Goal: Task Accomplishment & Management: Manage account settings

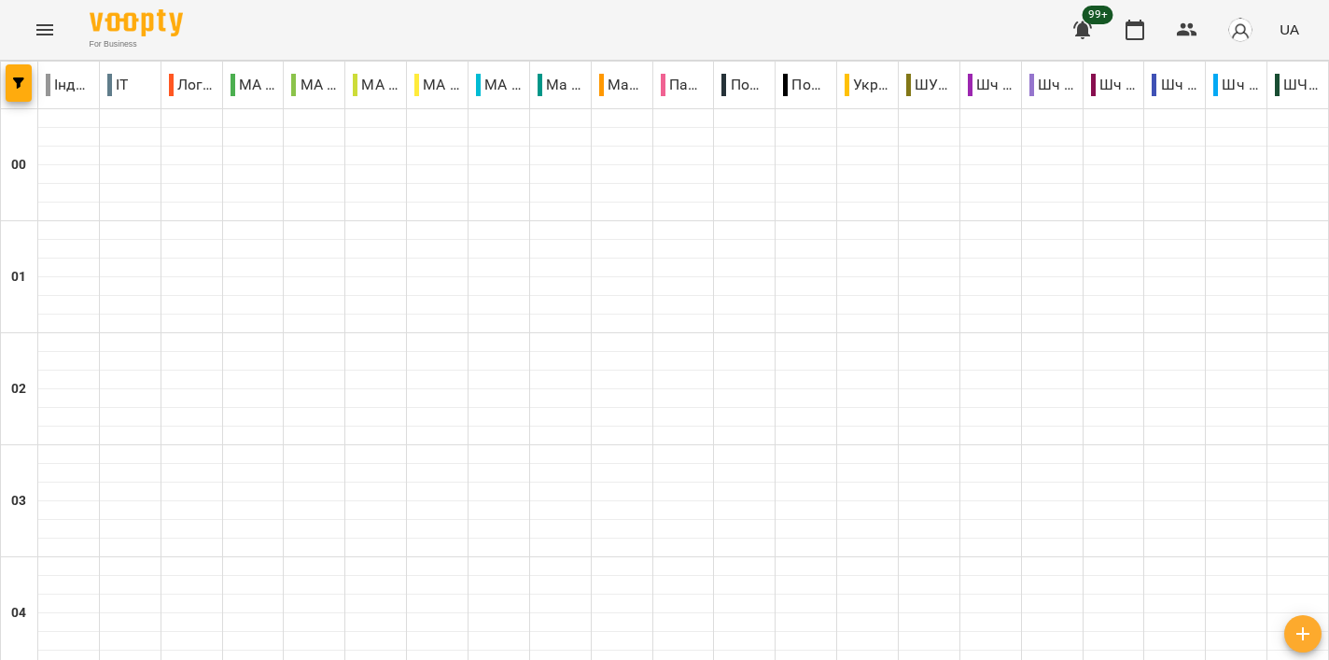
scroll to position [1672, 0]
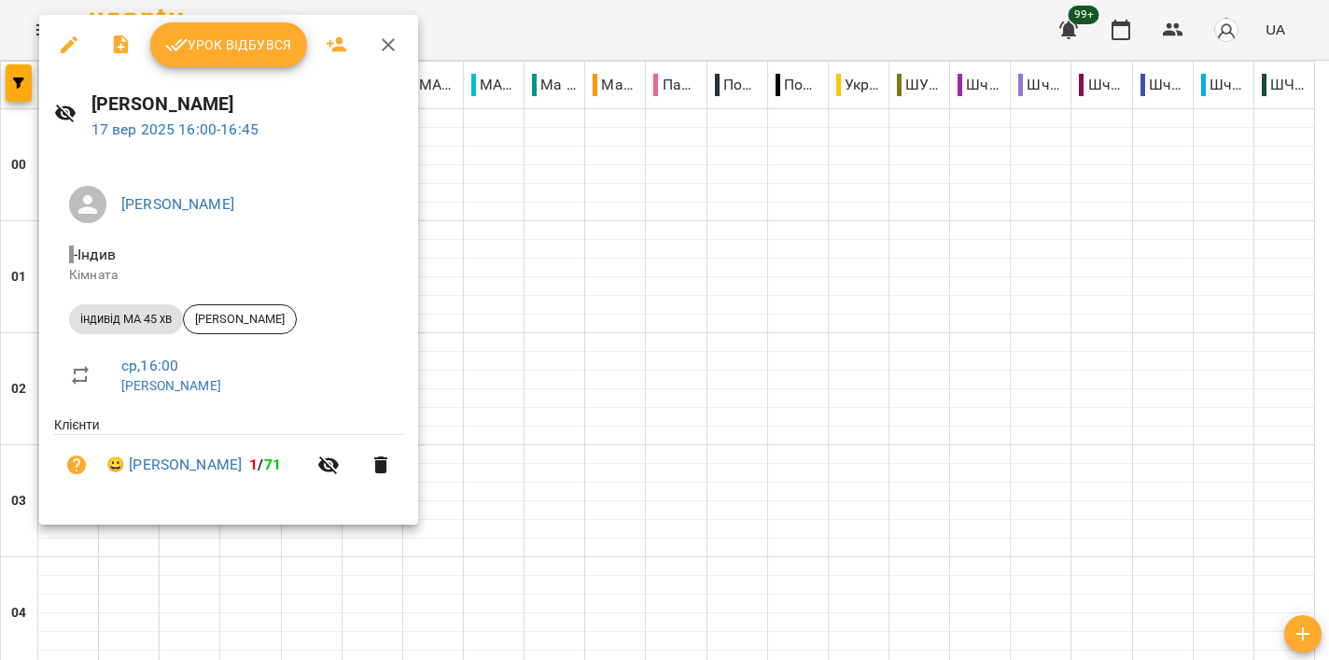
click at [225, 47] on span "Урок відбувся" at bounding box center [228, 45] width 127 height 22
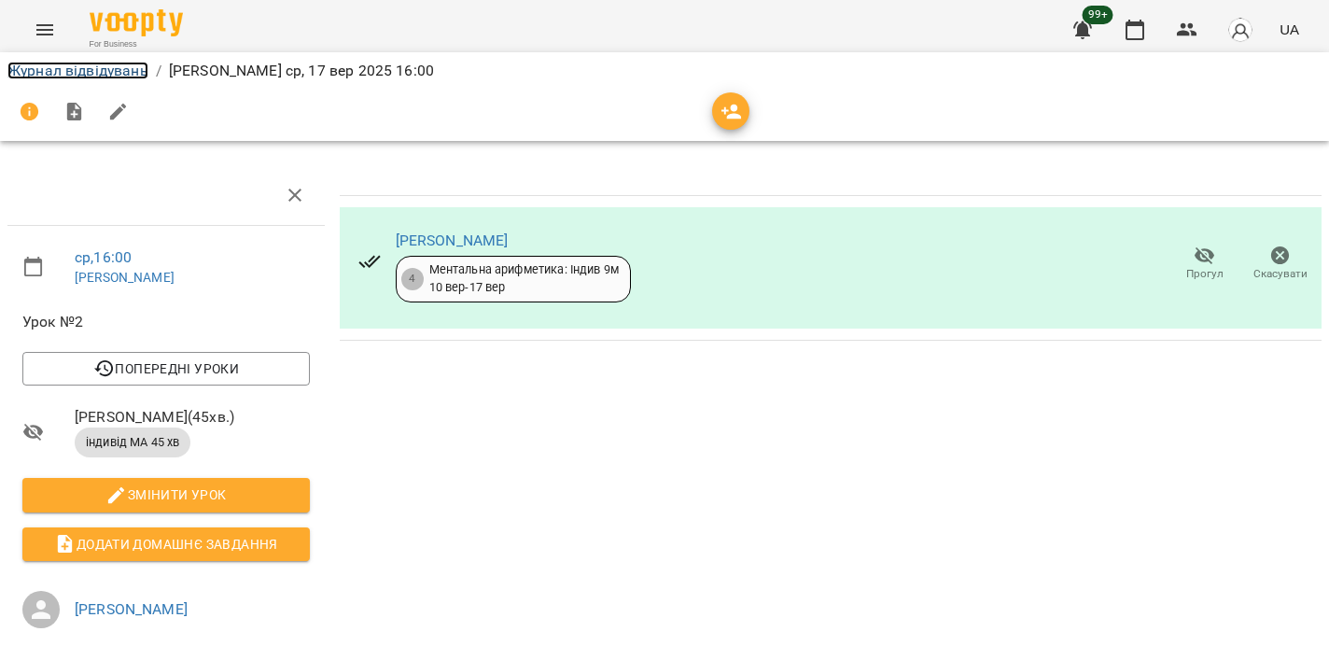
click at [79, 73] on link "Журнал відвідувань" at bounding box center [77, 71] width 141 height 18
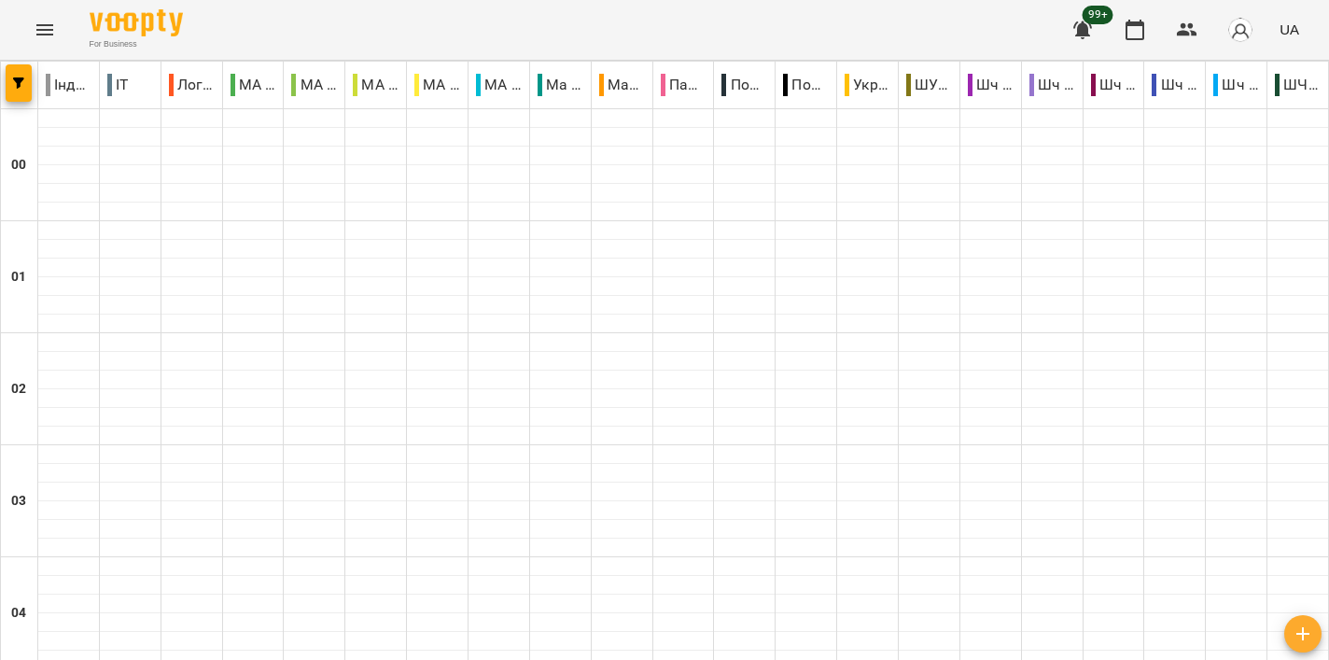
scroll to position [1676, 0]
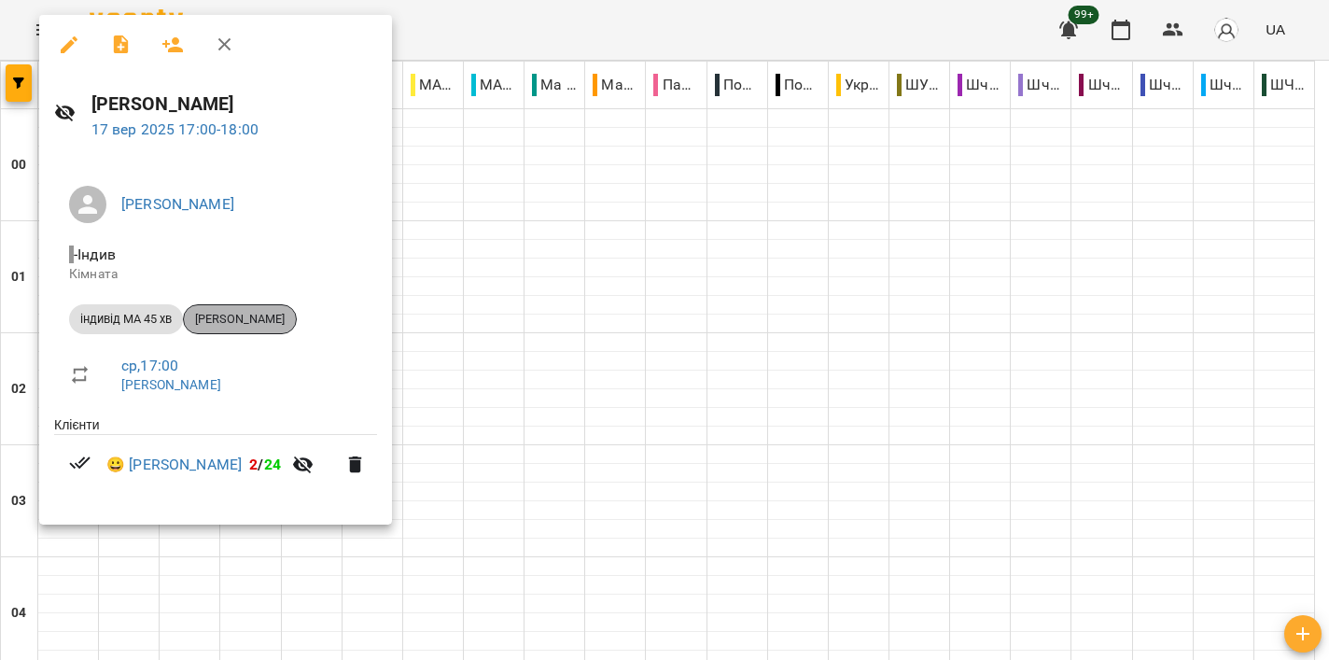
click at [253, 317] on span "[PERSON_NAME]" at bounding box center [240, 319] width 112 height 17
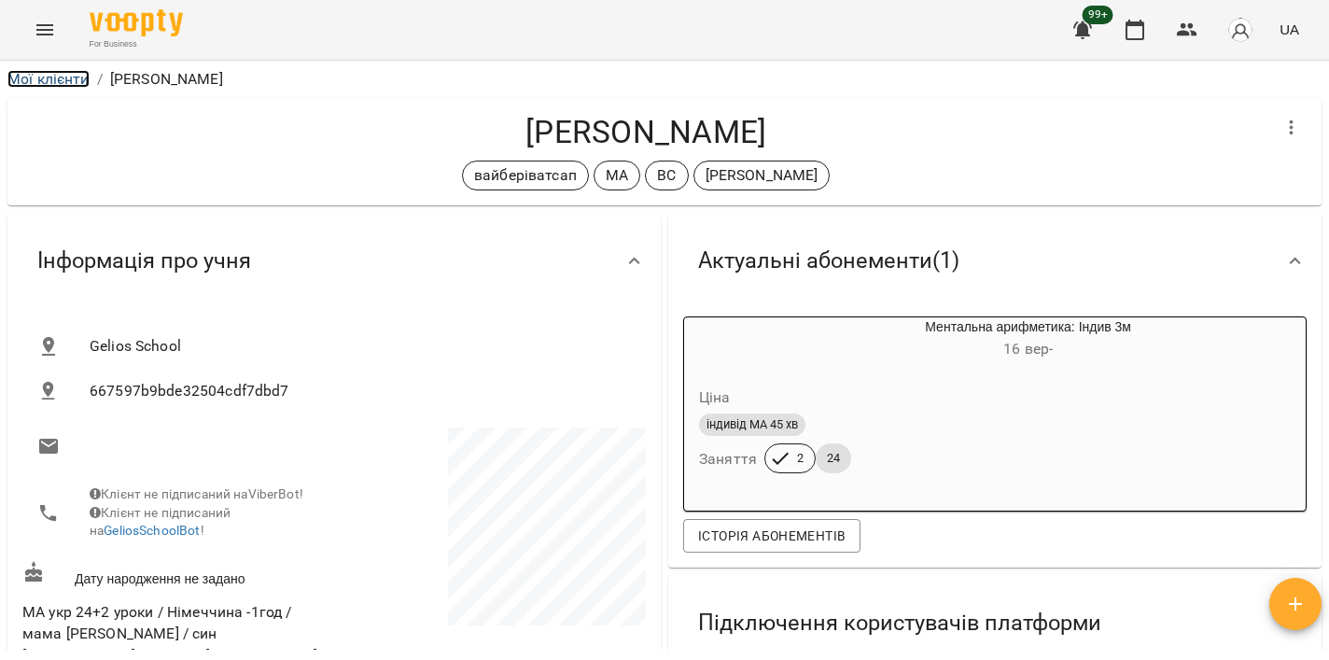
click at [58, 75] on link "Мої клієнти" at bounding box center [48, 79] width 82 height 18
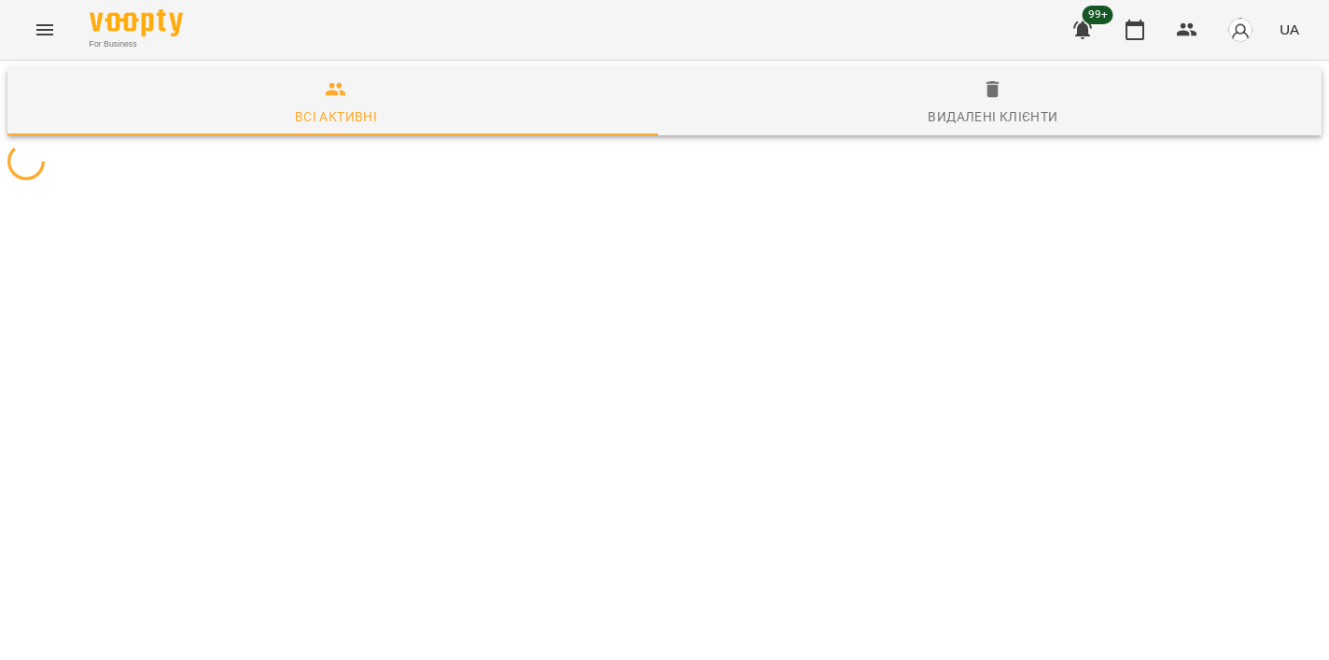
click at [45, 20] on icon "Menu" at bounding box center [45, 30] width 22 height 22
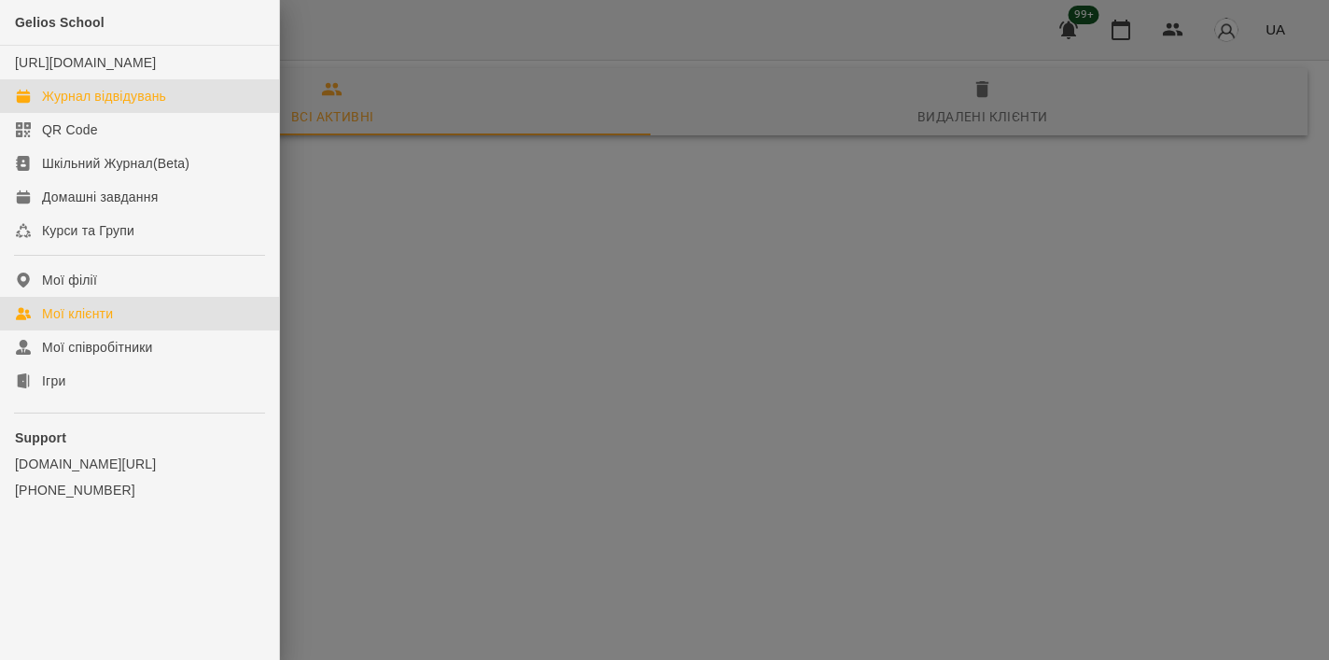
click at [119, 105] on link "Журнал відвідувань" at bounding box center [139, 96] width 279 height 34
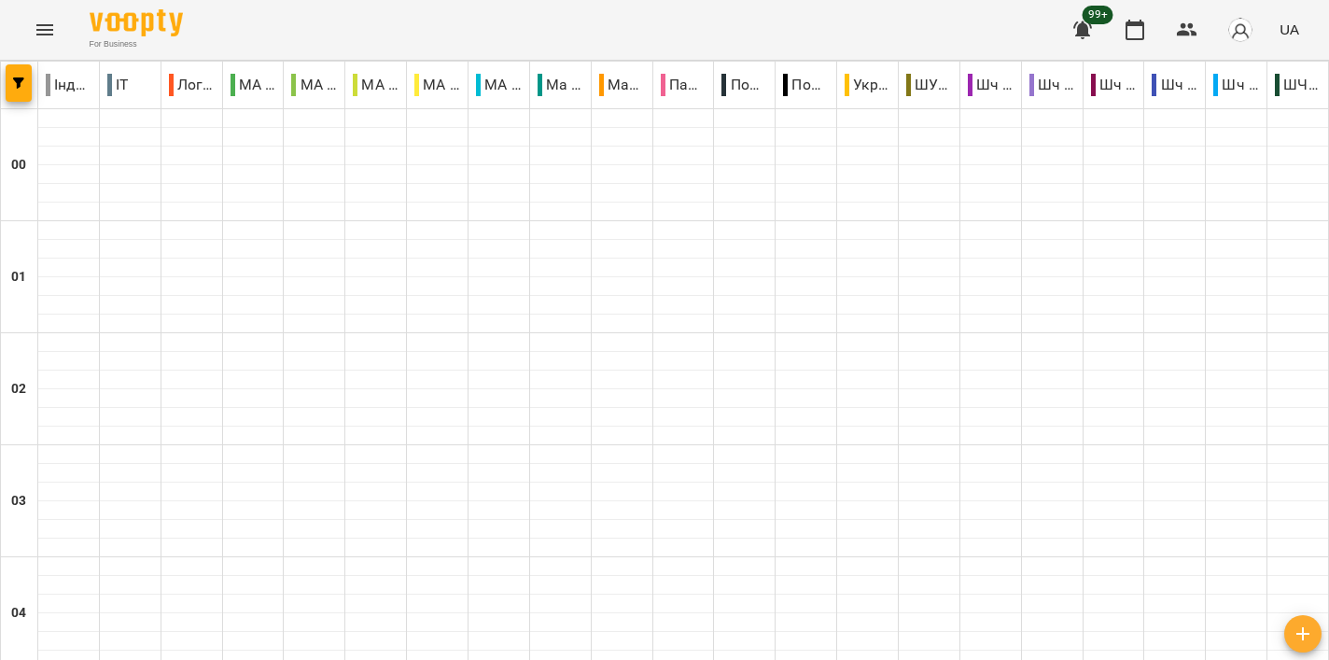
scroll to position [1825, 0]
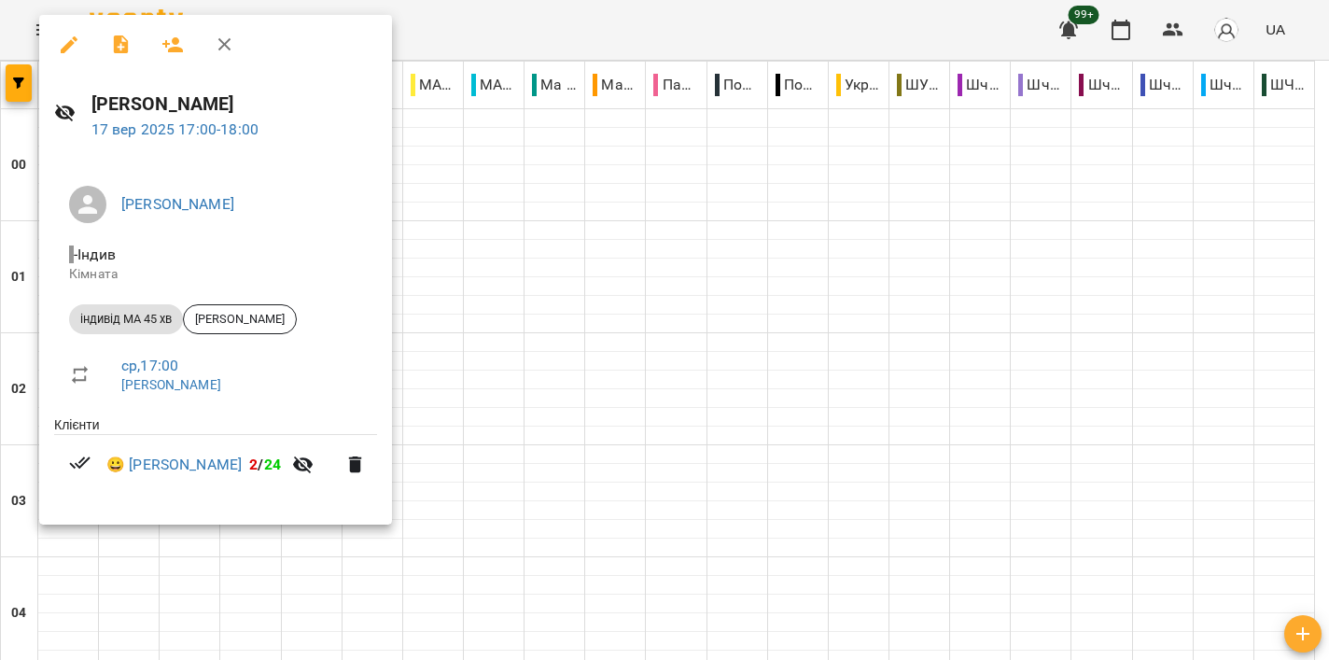
click at [604, 38] on div at bounding box center [664, 330] width 1329 height 660
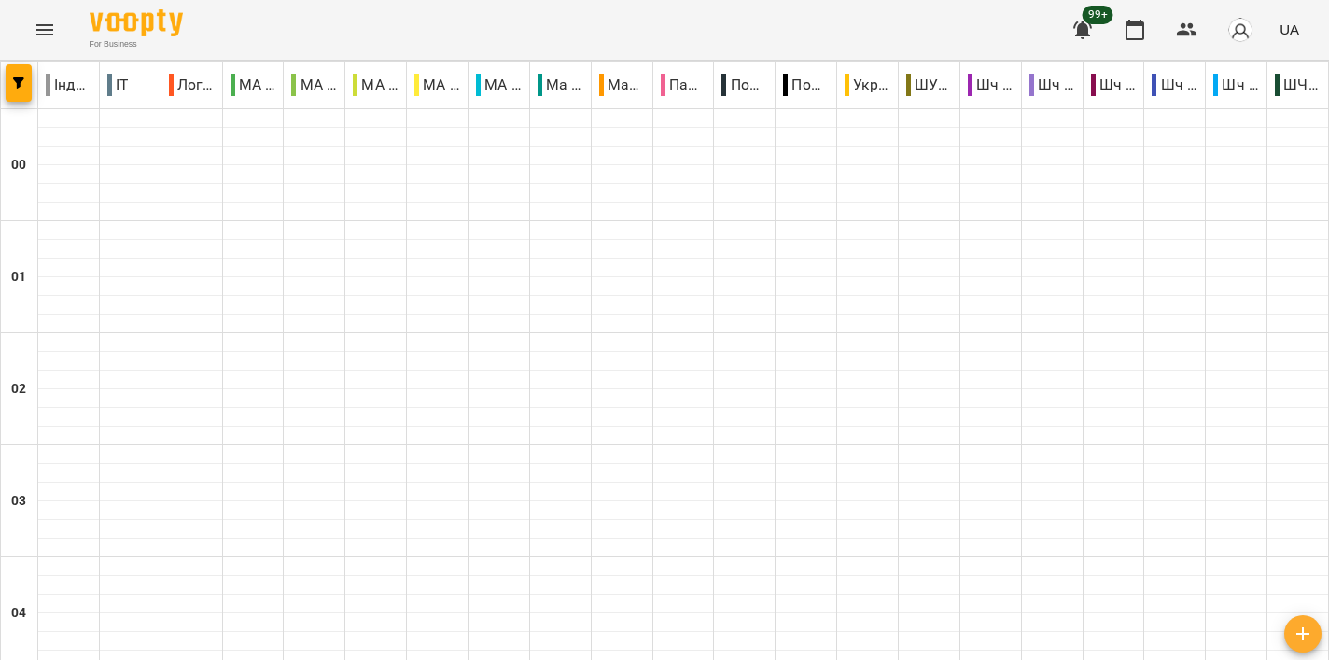
scroll to position [1850, 0]
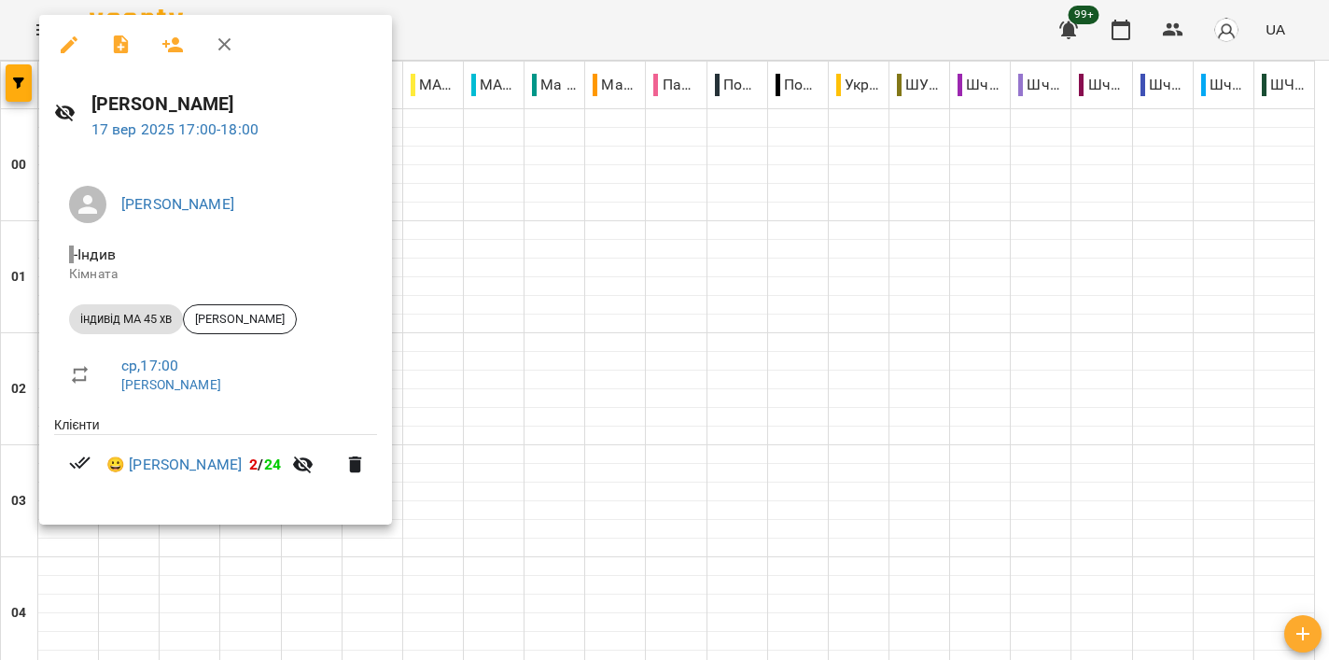
click at [749, 38] on div at bounding box center [664, 330] width 1329 height 660
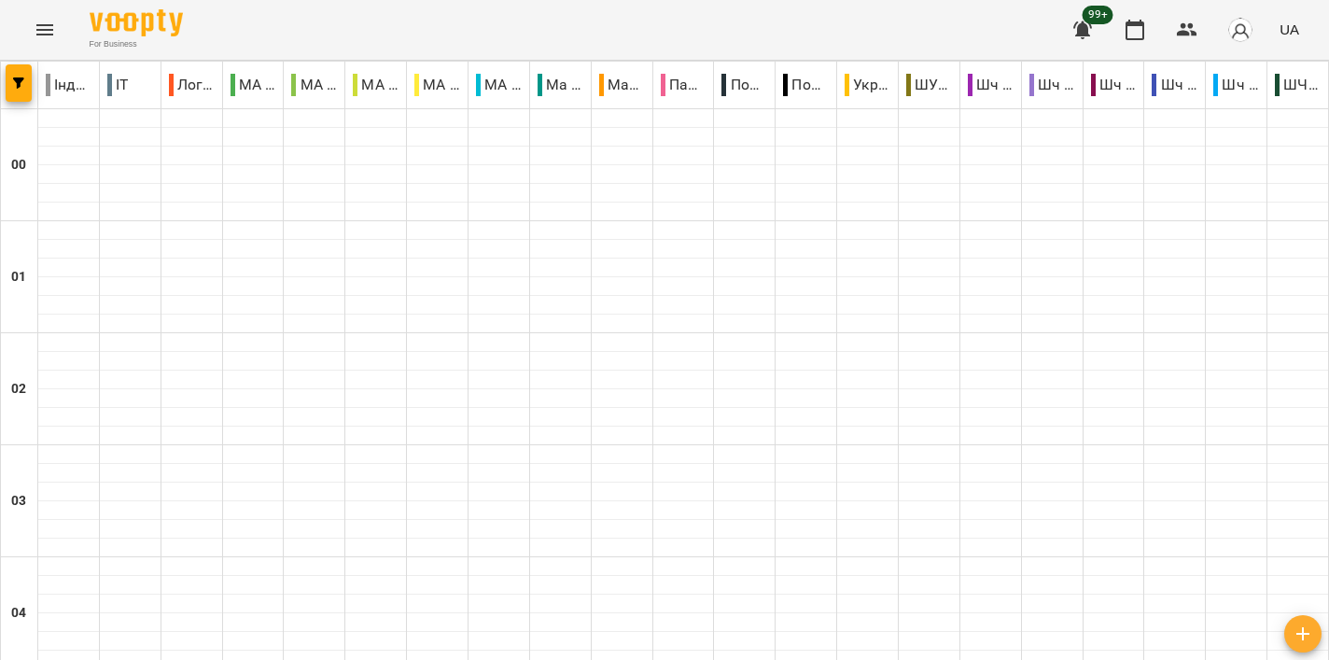
scroll to position [1623, 0]
